Goal: Information Seeking & Learning: Stay updated

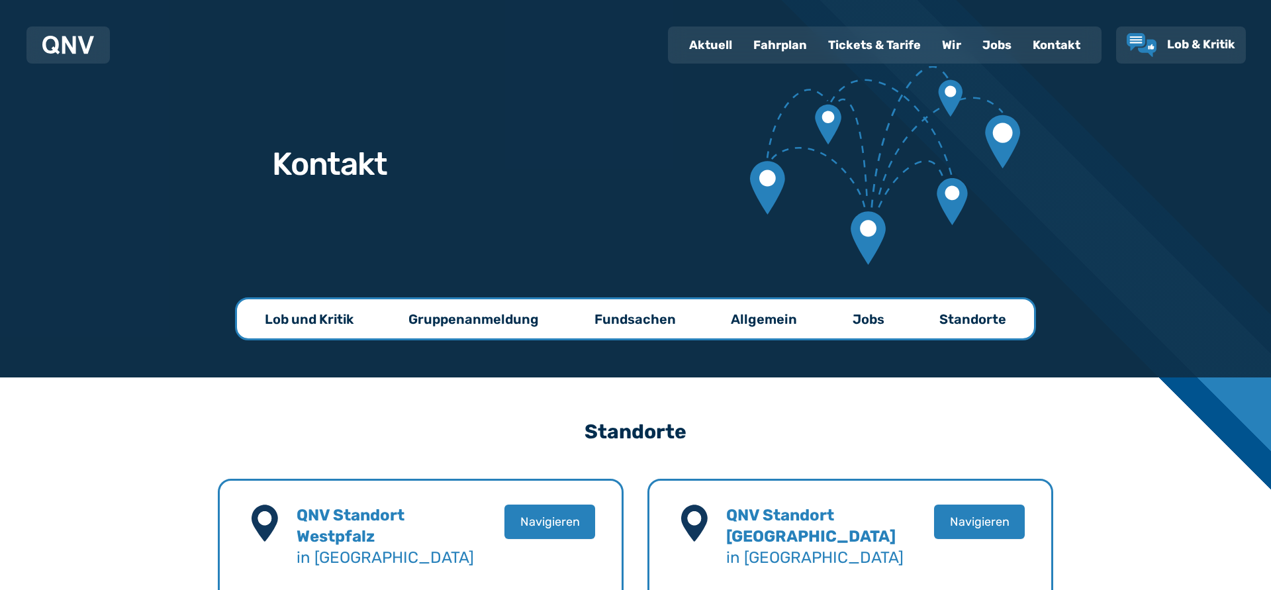
click at [704, 47] on div "Aktuell" at bounding box center [711, 45] width 64 height 34
select select "*"
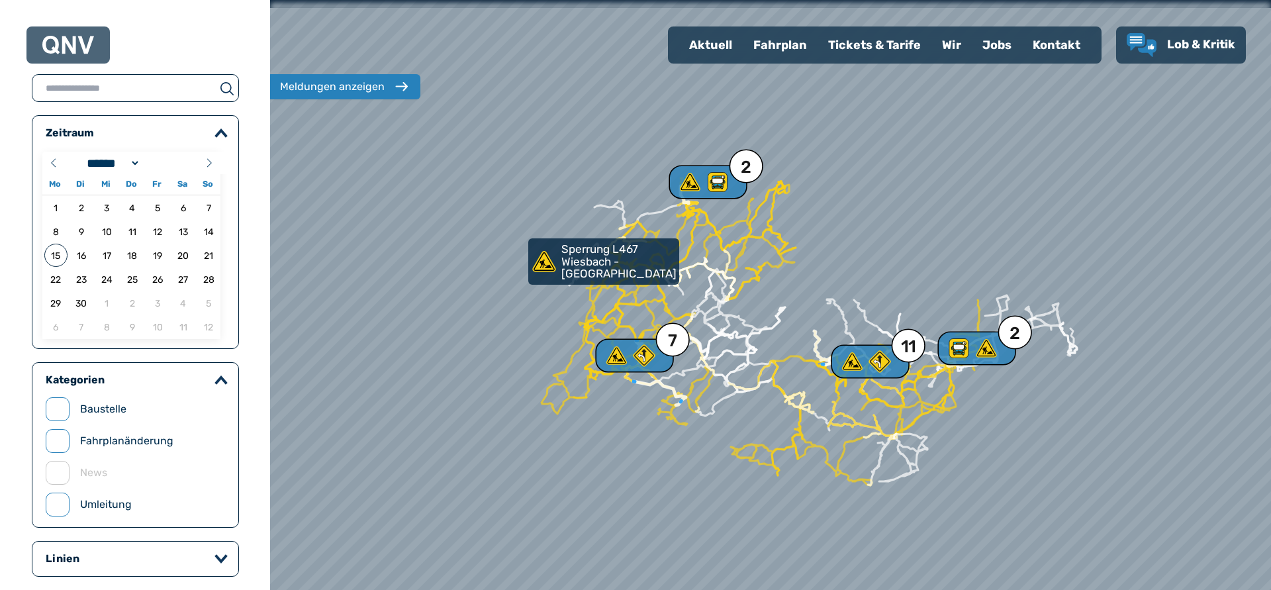
click at [593, 367] on div at bounding box center [770, 295] width 1201 height 708
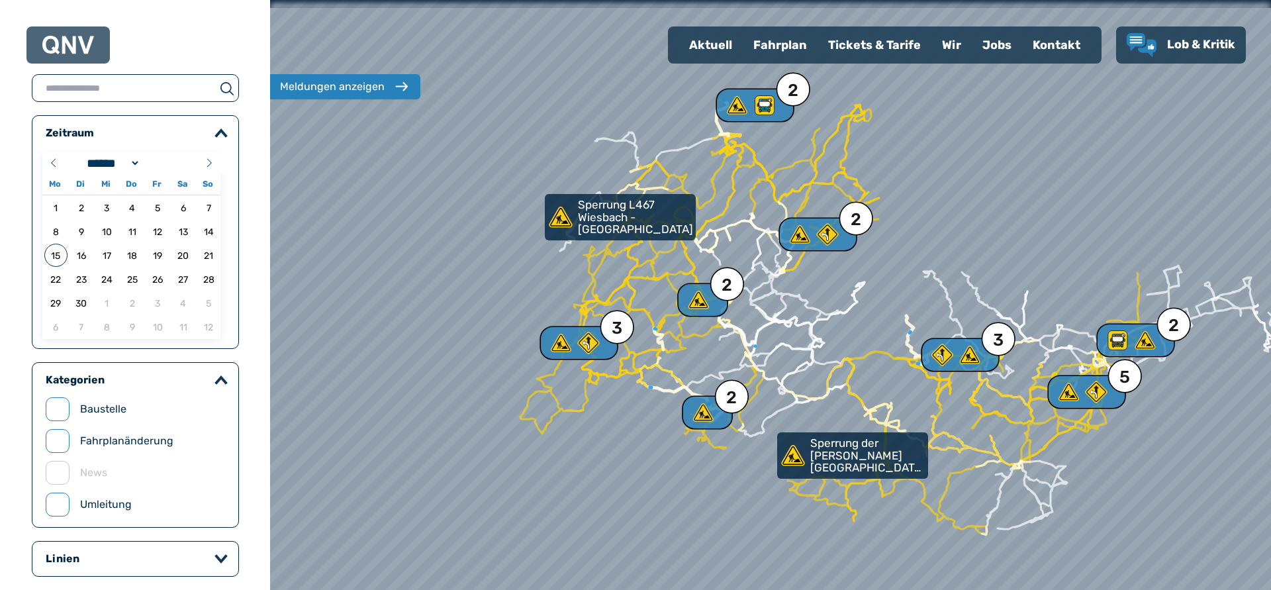
click at [580, 309] on div at bounding box center [770, 295] width 1201 height 708
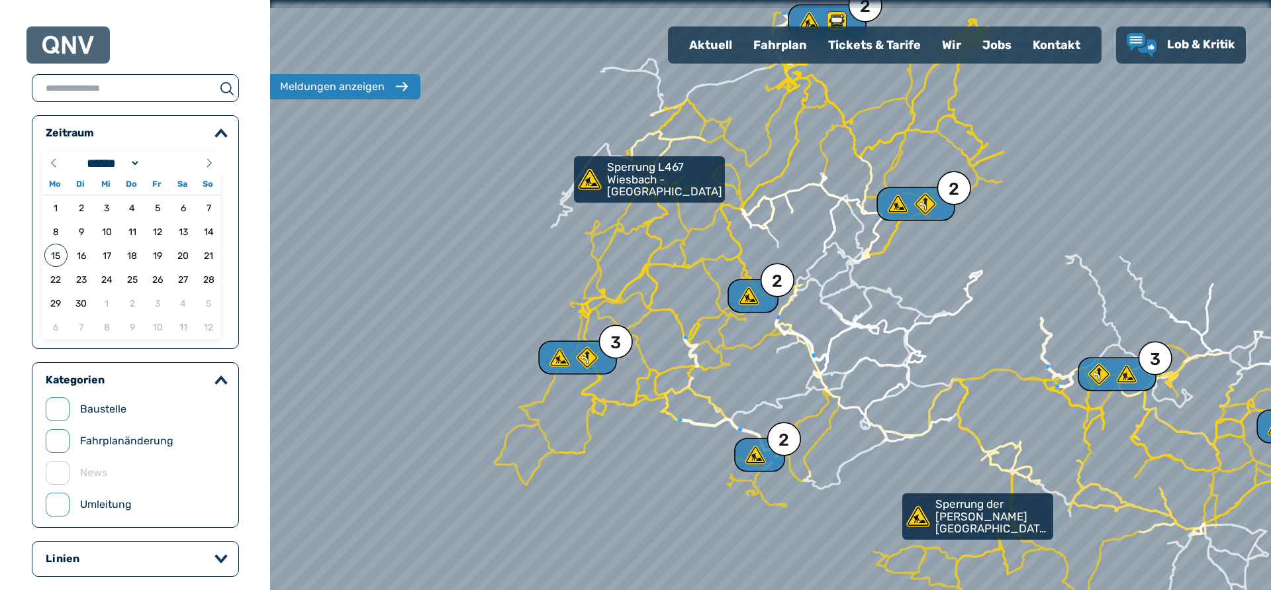
click at [600, 316] on div at bounding box center [770, 295] width 1201 height 708
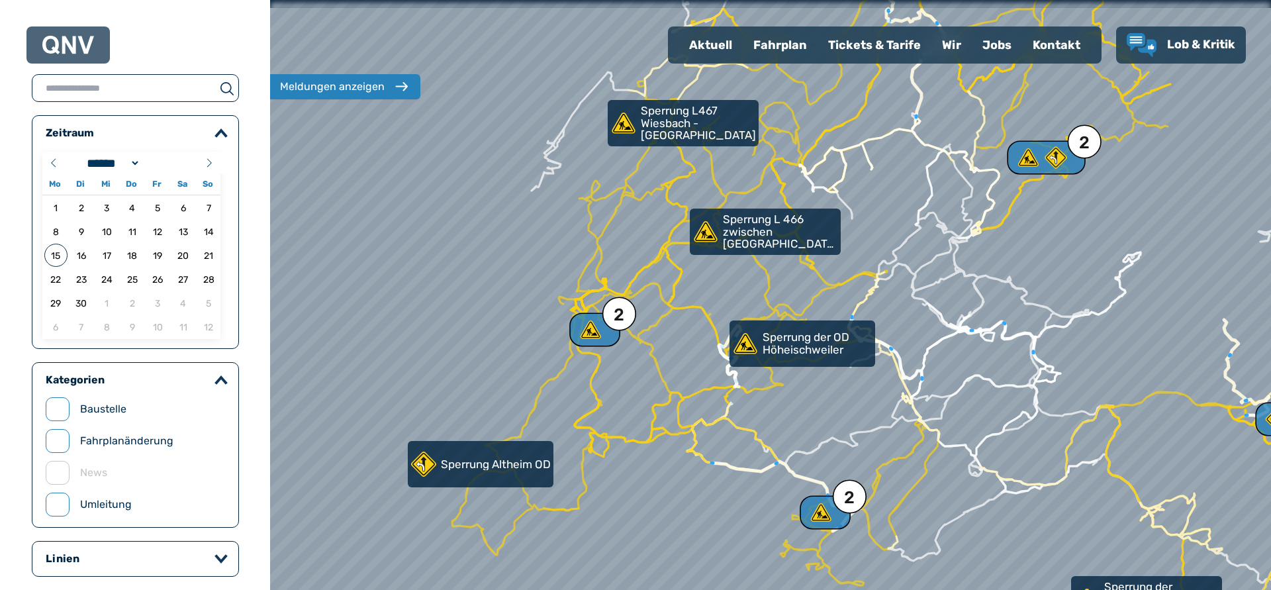
click at [593, 360] on div at bounding box center [770, 295] width 1201 height 708
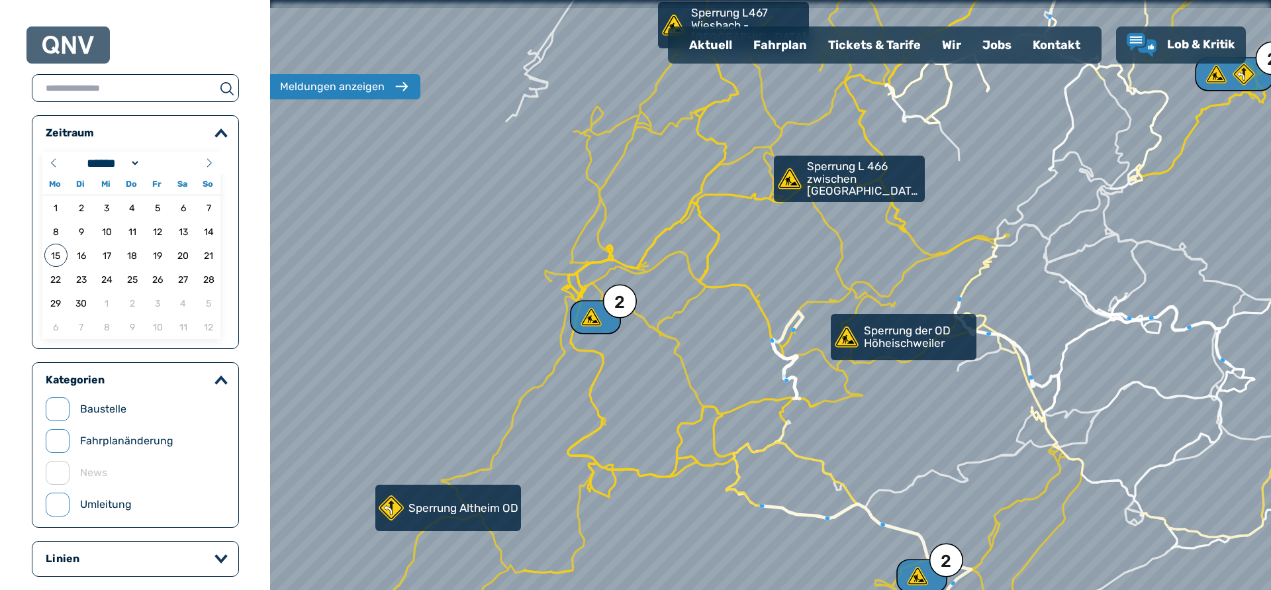
click at [588, 344] on div at bounding box center [770, 295] width 1201 height 708
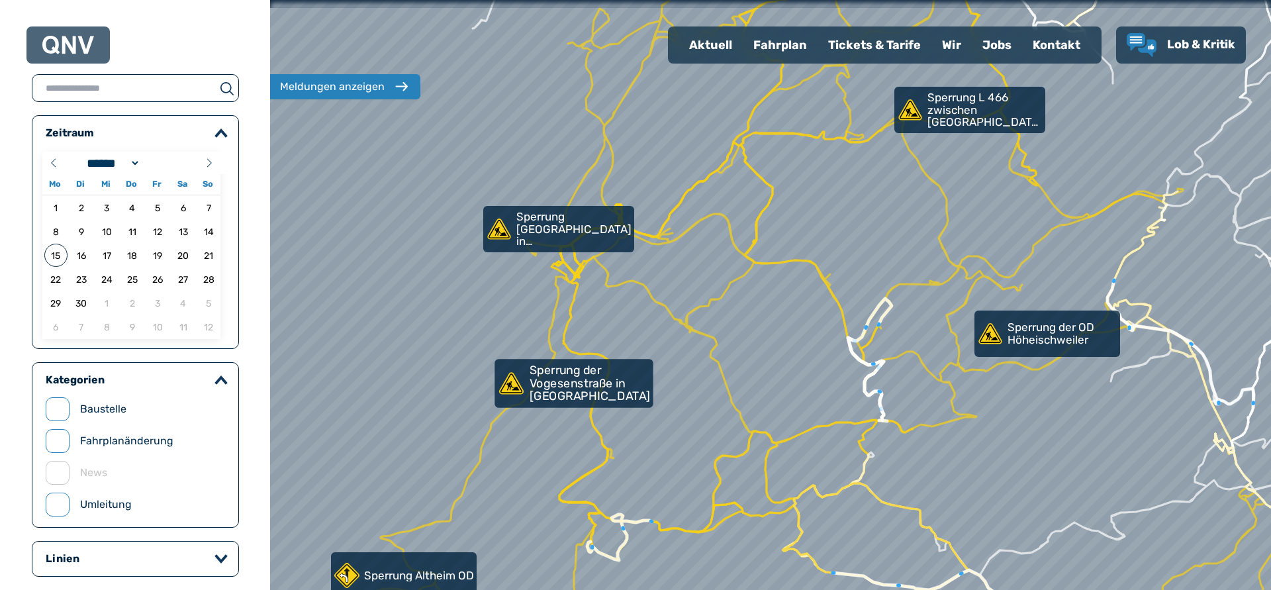
click at [566, 380] on p "Sperrung der Vogesenstraße in [GEOGRAPHIC_DATA]" at bounding box center [590, 383] width 121 height 39
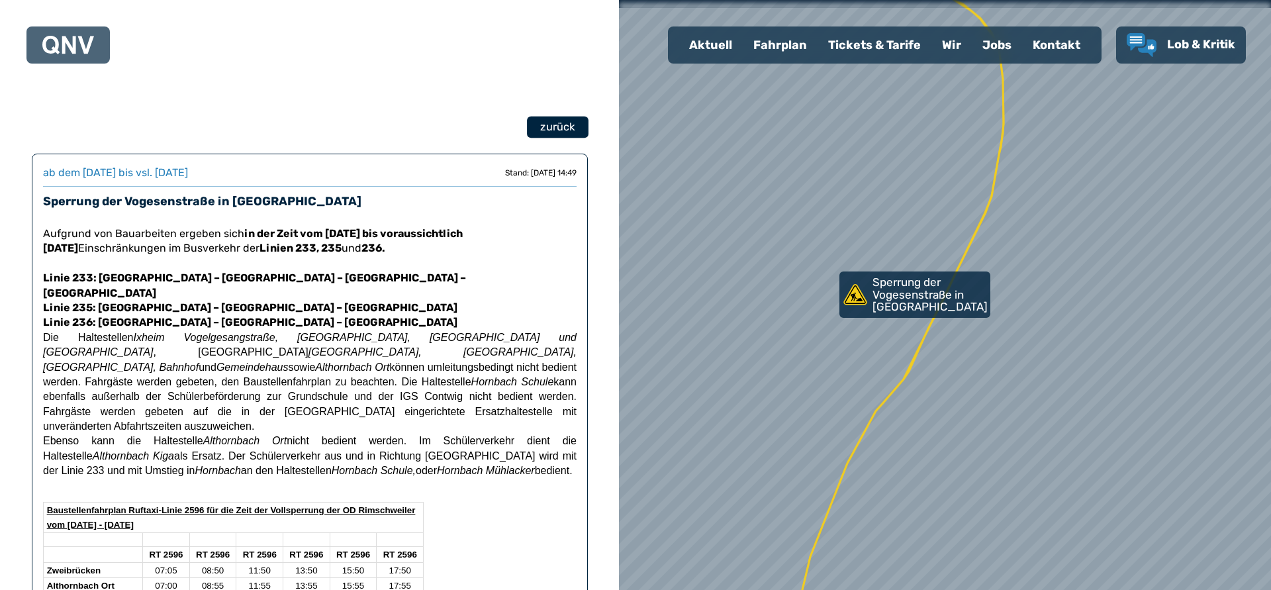
click at [572, 124] on span "zurück" at bounding box center [557, 127] width 34 height 16
select select "*"
